Goal: Transaction & Acquisition: Purchase product/service

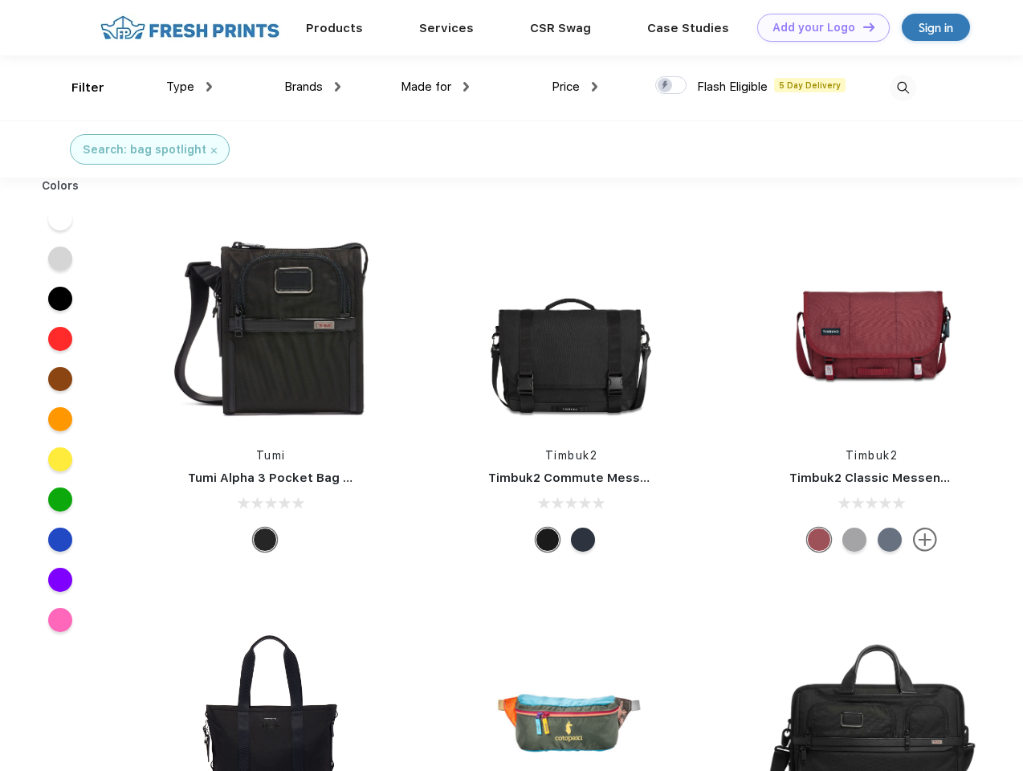
click at [817, 27] on link "Add your Logo Design Tool" at bounding box center [823, 28] width 132 height 28
click at [0, 0] on div "Design Tool" at bounding box center [0, 0] width 0 height 0
click at [861, 26] on link "Add your Logo Design Tool" at bounding box center [823, 28] width 132 height 28
click at [77, 88] on div "Filter" at bounding box center [87, 88] width 33 height 18
click at [189, 87] on span "Type" at bounding box center [180, 86] width 28 height 14
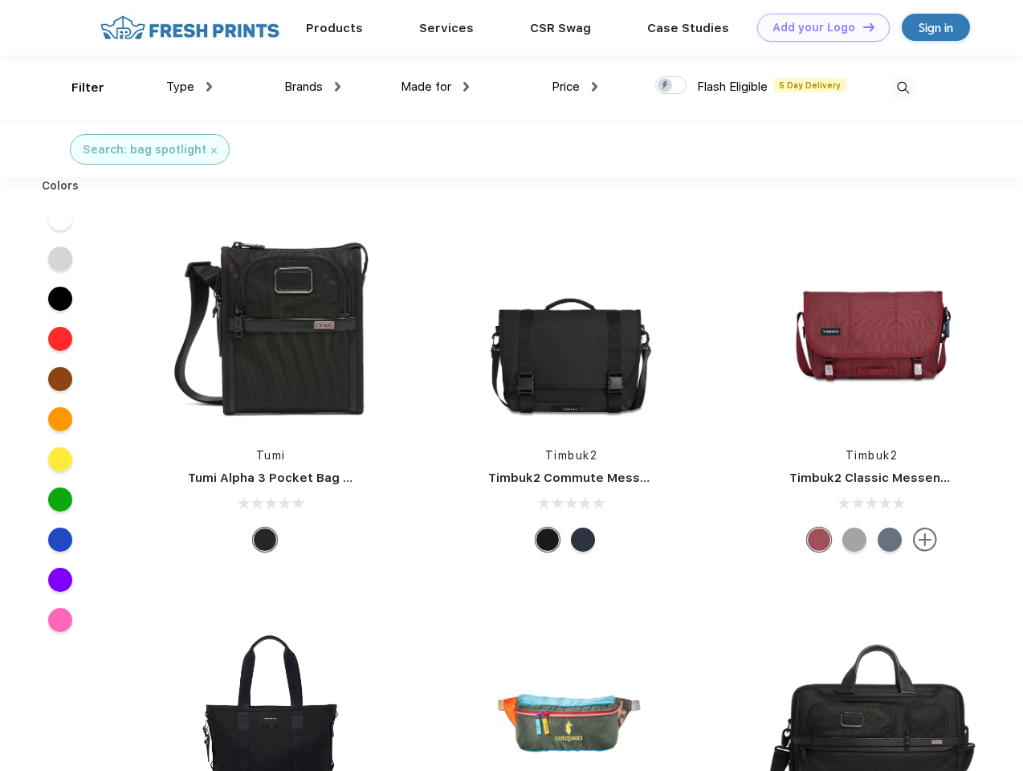
click at [312, 87] on span "Brands" at bounding box center [303, 86] width 39 height 14
click at [435, 87] on span "Made for" at bounding box center [426, 86] width 51 height 14
click at [575, 87] on span "Price" at bounding box center [566, 86] width 28 height 14
click at [671, 86] on div at bounding box center [670, 85] width 31 height 18
click at [666, 86] on input "checkbox" at bounding box center [660, 80] width 10 height 10
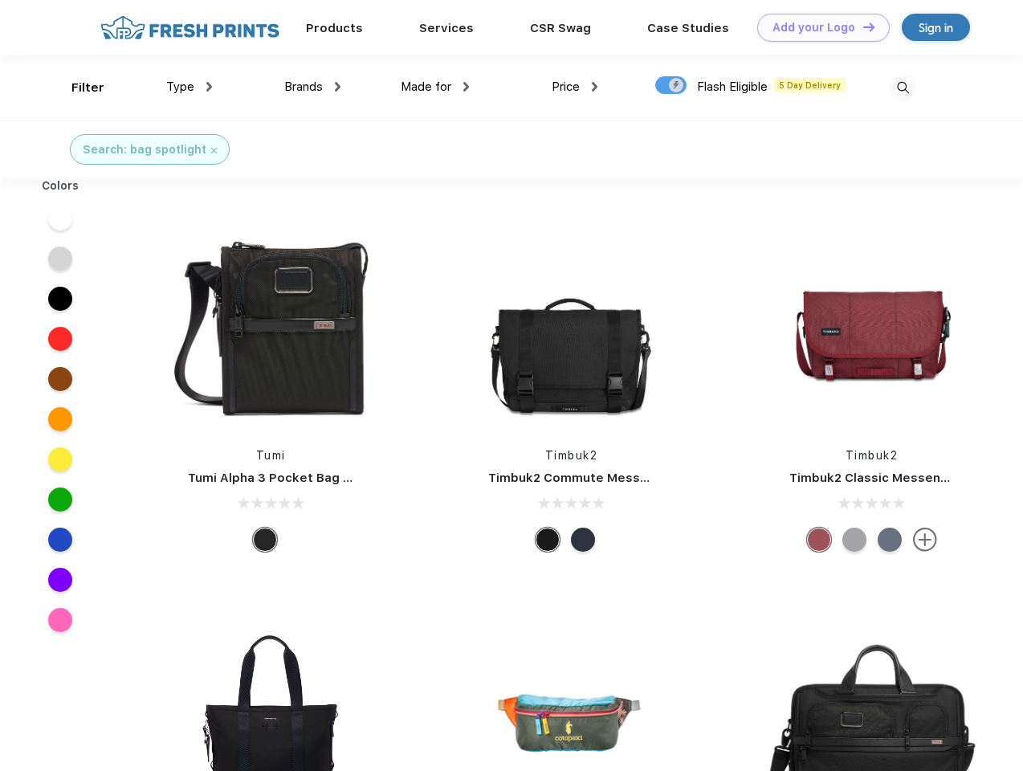
click at [902, 88] on img at bounding box center [902, 88] width 26 height 26
